Goal: Transaction & Acquisition: Purchase product/service

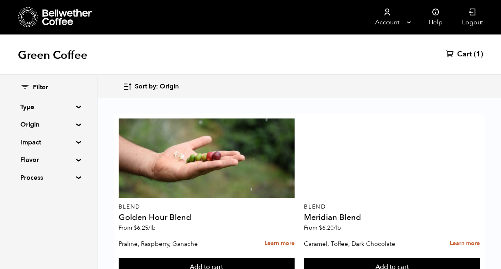
scroll to position [609, 0]
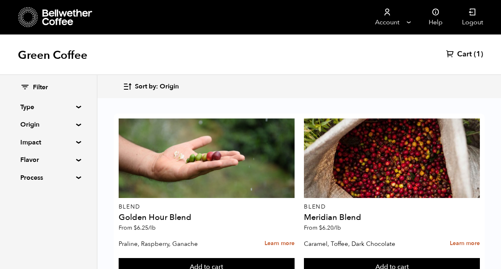
click at [57, 207] on div "Filter Type Blend Single Origin Decaf Seasonal Year Round Origin Blend Brazil C…" at bounding box center [48, 172] width 97 height 194
click at [76, 123] on summary "Origin" at bounding box center [48, 125] width 56 height 10
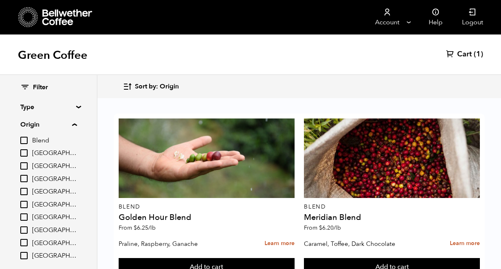
click at [76, 105] on div "Filter Type Blend Single Origin Decaf Seasonal Year Round Origin Blend Brazil C…" at bounding box center [48, 200] width 97 height 250
click at [76, 106] on summary "Type" at bounding box center [48, 107] width 56 height 10
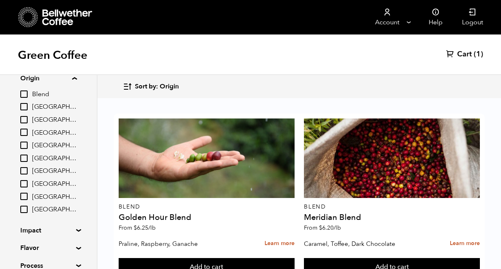
scroll to position [154, 0]
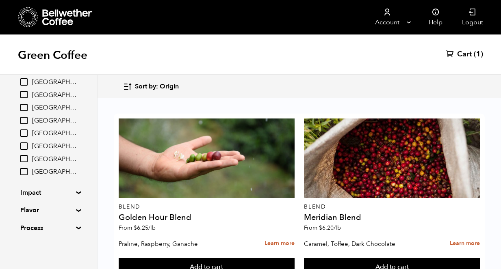
click at [43, 110] on span "[GEOGRAPHIC_DATA]" at bounding box center [54, 108] width 45 height 9
click at [0, 0] on input "[GEOGRAPHIC_DATA]" at bounding box center [0, 0] width 0 height 0
checkbox input "true"
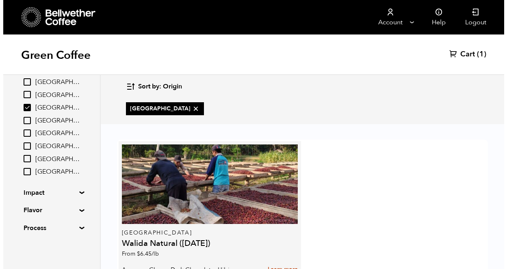
scroll to position [58, 0]
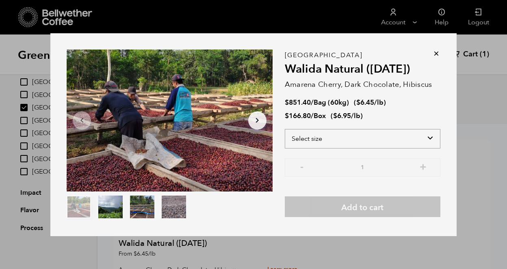
click at [413, 137] on select "Select size Bag (60kg) (132 lbs) Box (24 lbs)" at bounding box center [362, 138] width 155 height 19
select select "box"
click at [285, 129] on select "Select size Bag (60kg) (132 lbs) Box (24 lbs)" at bounding box center [362, 138] width 155 height 19
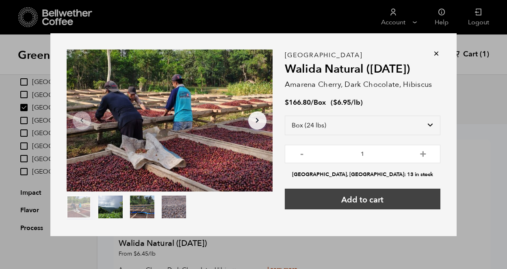
click at [377, 204] on button "Add to cart" at bounding box center [362, 199] width 155 height 21
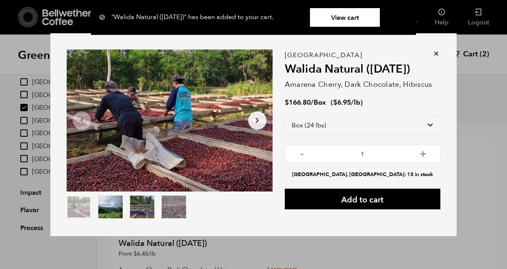
click at [359, 15] on link "View cart" at bounding box center [345, 17] width 70 height 19
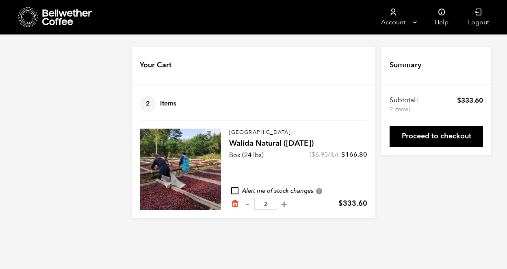
click at [436, 206] on div "Your Cart 2 Items Update cart 2 Items East Java Walida Natural (JAN 25) Box (24…" at bounding box center [253, 132] width 507 height 171
click at [413, 213] on div "Your Cart 2 Items Update cart 2 Items East Java Walida Natural (JAN 25) Box (24…" at bounding box center [253, 132] width 507 height 171
click at [245, 204] on button "-" at bounding box center [247, 204] width 10 height 8
type input "1"
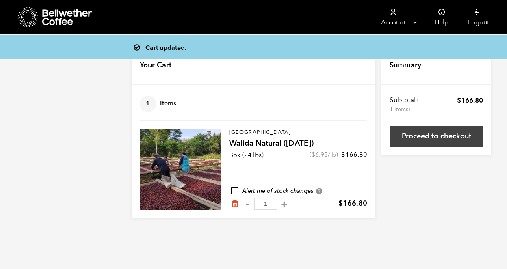
click at [443, 139] on link "Proceed to checkout" at bounding box center [435, 136] width 93 height 21
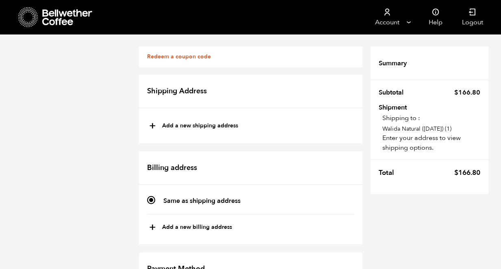
click at [158, 123] on button "+ Add a new shipping address" at bounding box center [193, 126] width 89 height 14
type input "New address"
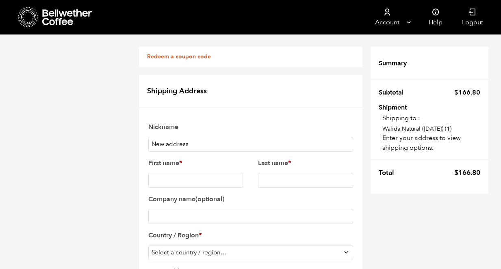
click at [57, 18] on icon at bounding box center [67, 17] width 51 height 16
